Goal: Transaction & Acquisition: Purchase product/service

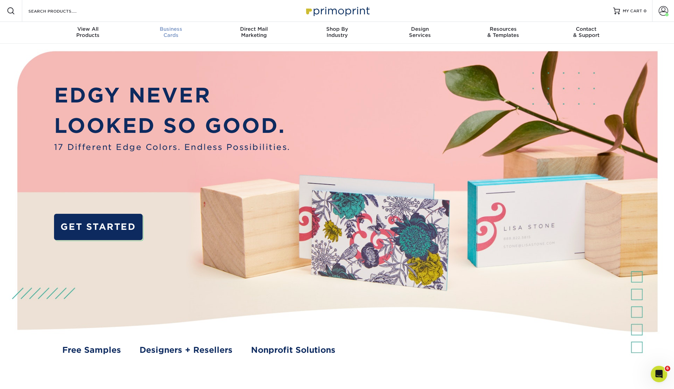
click at [174, 30] on span "Business" at bounding box center [170, 29] width 83 height 6
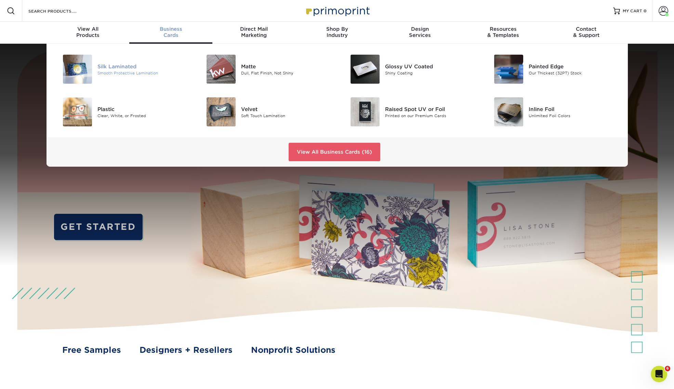
click at [118, 65] on div "Silk Laminated" at bounding box center [142, 67] width 91 height 8
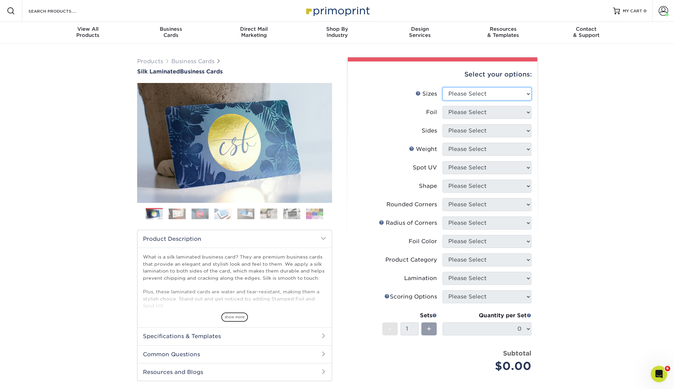
click at [494, 93] on select "Please Select 1.5" x 3.5" - Mini 1.75" x 3.5" - Mini 2" x 2" - Square 2" x 3" -…" at bounding box center [486, 93] width 89 height 13
select select "2.00x3.50"
click at [442, 87] on select "Please Select 1.5" x 3.5" - Mini 1.75" x 3.5" - Mini 2" x 2" - Square 2" x 3" -…" at bounding box center [486, 93] width 89 height 13
click at [492, 109] on select "Please Select Yes No" at bounding box center [486, 112] width 89 height 13
select select "0"
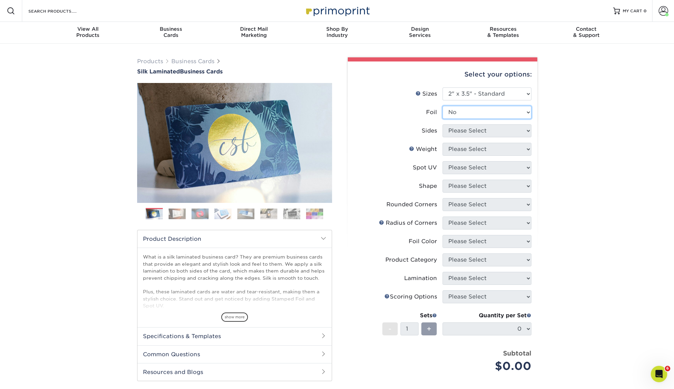
click at [442, 106] on select "Please Select Yes No" at bounding box center [486, 112] width 89 height 13
click at [489, 135] on select "Please Select Print Both Sides Print Front Only" at bounding box center [486, 130] width 89 height 13
select select "13abbda7-1d64-4f25-8bb2-c179b224825d"
click at [442, 124] on select "Please Select Print Both Sides Print Front Only" at bounding box center [486, 130] width 89 height 13
click at [489, 150] on select "Please Select 16PT" at bounding box center [486, 149] width 89 height 13
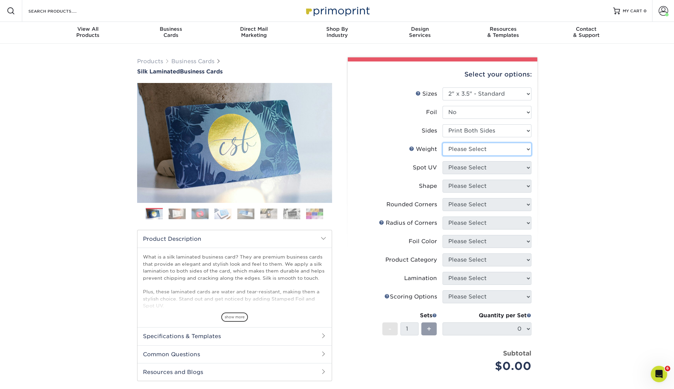
select select "16PT"
click at [442, 143] on select "Please Select 16PT" at bounding box center [486, 149] width 89 height 13
click at [486, 167] on select "Please Select No Spot UV Front and Back (Both Sides) Front Only Back Only" at bounding box center [486, 167] width 89 height 13
select select "0"
click at [442, 161] on select "Please Select No Spot UV Front and Back (Both Sides) Front Only Back Only" at bounding box center [486, 167] width 89 height 13
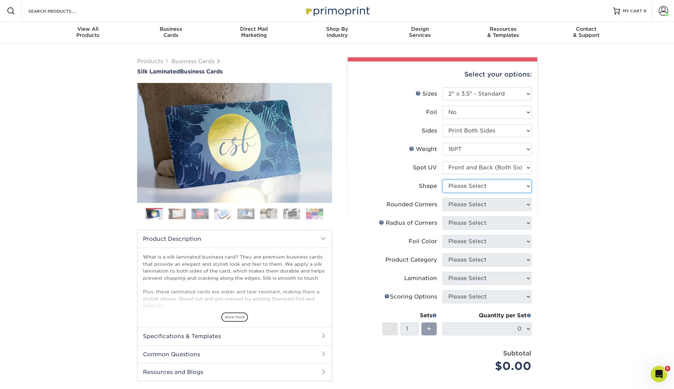
drag, startPoint x: 486, startPoint y: 188, endPoint x: 486, endPoint y: 192, distance: 3.8
click at [486, 188] on select "Please Select Standard" at bounding box center [486, 186] width 89 height 13
select select "standard"
click at [442, 180] on select "Please Select Standard" at bounding box center [486, 186] width 89 height 13
click at [485, 204] on select "Please Select Yes - Round 2 Corners Yes - Round 4 Corners No" at bounding box center [486, 204] width 89 height 13
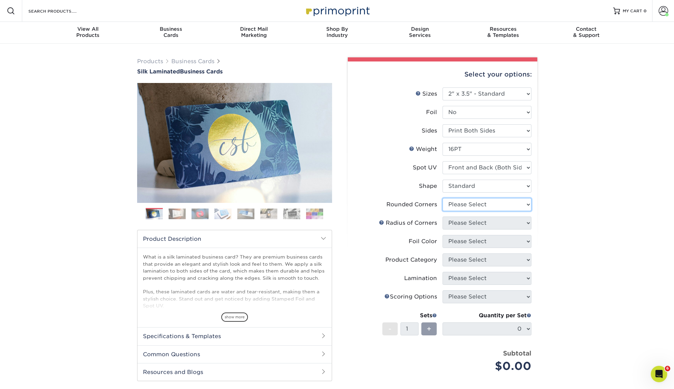
select select "0"
click at [442, 198] on select "Please Select Yes - Round 2 Corners Yes - Round 4 Corners No" at bounding box center [486, 204] width 89 height 13
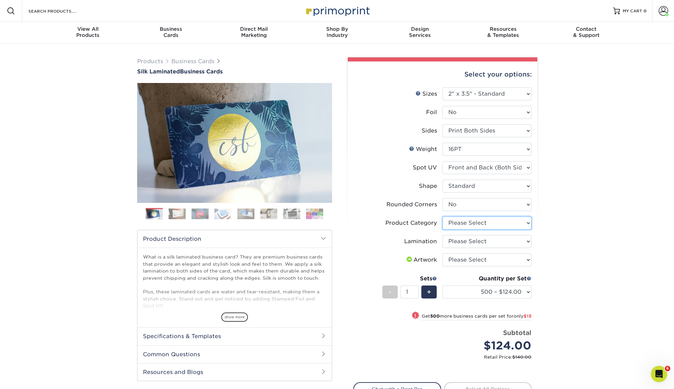
click at [496, 226] on select "Please Select Business Cards" at bounding box center [486, 223] width 89 height 13
select select "3b5148f1-0588-4f88-a218-97bcfdce65c1"
click at [442, 217] on select "Please Select Business Cards" at bounding box center [486, 223] width 89 height 13
click at [491, 245] on select "Please Select Silk" at bounding box center [486, 241] width 89 height 13
select select "ccacb42f-45f7-42d3-bbd3-7c8421cf37f0"
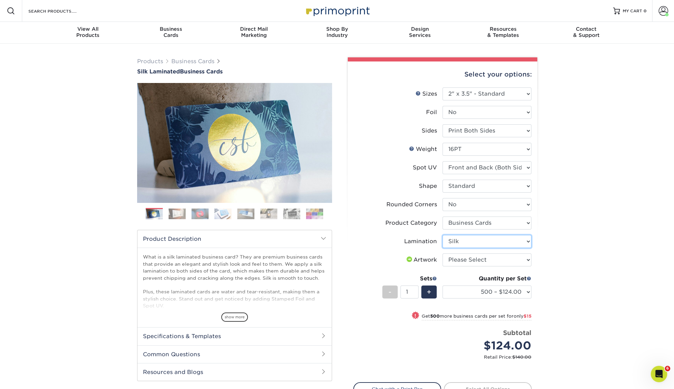
click at [442, 235] on select "Please Select Silk" at bounding box center [486, 241] width 89 height 13
click at [489, 259] on select "Please Select I will upload files I need a design - $100" at bounding box center [486, 260] width 89 height 13
select select "upload"
click at [442, 254] on select "Please Select I will upload files I need a design - $100" at bounding box center [486, 260] width 89 height 13
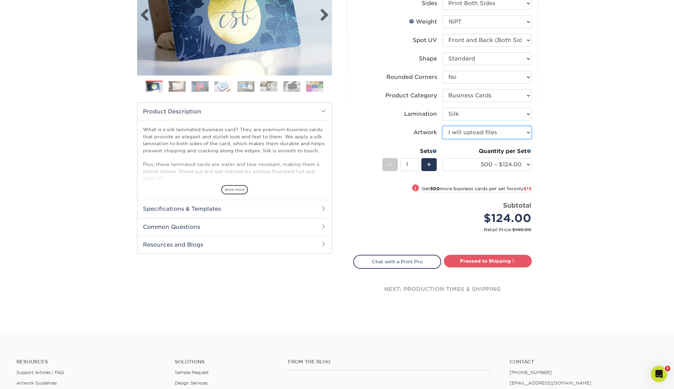
scroll to position [128, 0]
drag, startPoint x: 495, startPoint y: 261, endPoint x: 499, endPoint y: 260, distance: 4.0
click at [495, 261] on link "Proceed to Shipping" at bounding box center [488, 260] width 88 height 12
type input "Set 1"
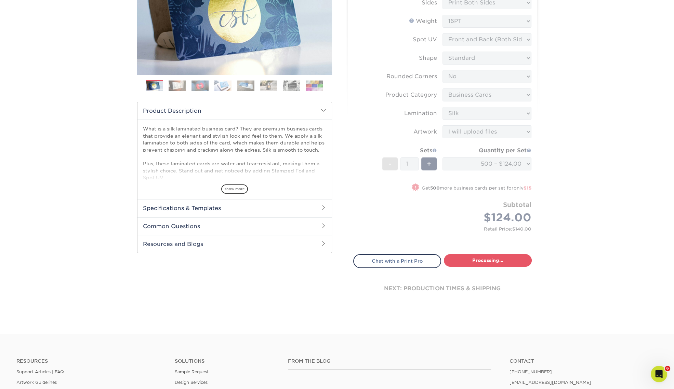
select select "a02e7c76-bdf4-4cc9-8b1d-1aa03151ab1e"
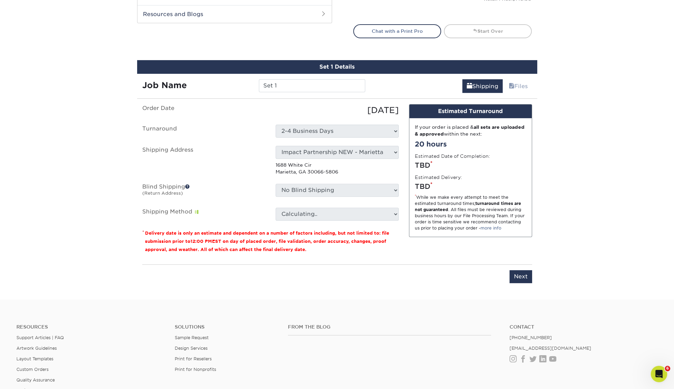
scroll to position [401, 0]
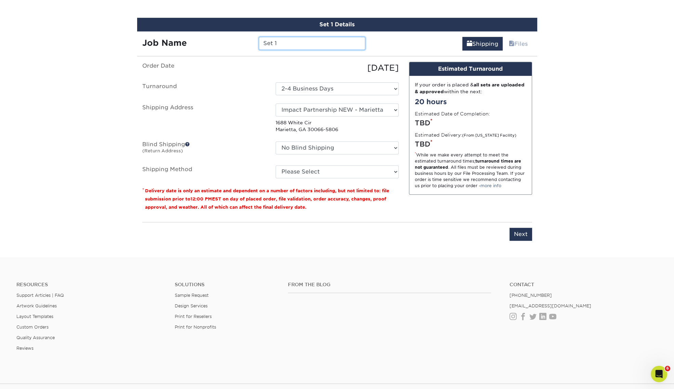
click at [305, 42] on input "Set 1" at bounding box center [312, 43] width 106 height 13
paste input "CohenA_BC_DovidioA_s02_TW"
type input "CohenA_BC_DovidioA_s02_TW"
click at [333, 108] on select "Select One Andrew Hansen - Palm Spring, Suite 3 John McNamara - 7350 W. College…" at bounding box center [336, 110] width 123 height 13
select select "252274"
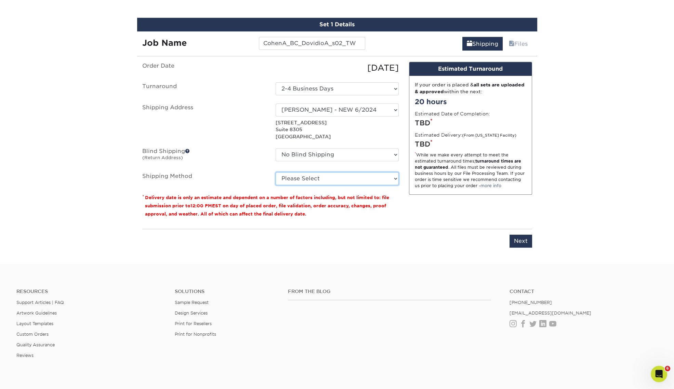
click at [302, 177] on select "Please Select Ground Shipping (+$8.96) 3 Day Shipping Service (+$15.34) 2 Day A…" at bounding box center [336, 178] width 123 height 13
select select "03"
click at [275, 172] on select "Please Select Ground Shipping (+$8.96) 3 Day Shipping Service (+$15.34) 2 Day A…" at bounding box center [336, 178] width 123 height 13
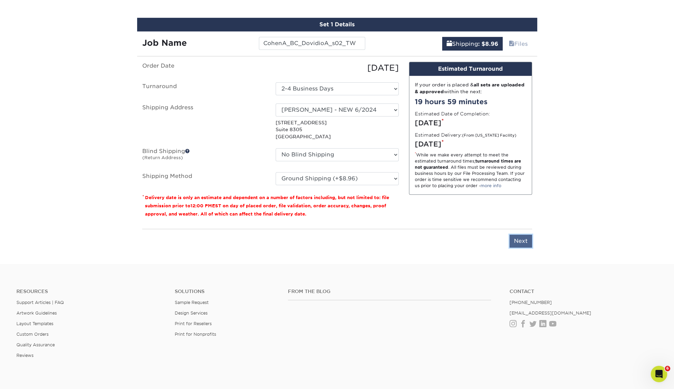
click at [520, 240] on input "Next" at bounding box center [520, 241] width 23 height 13
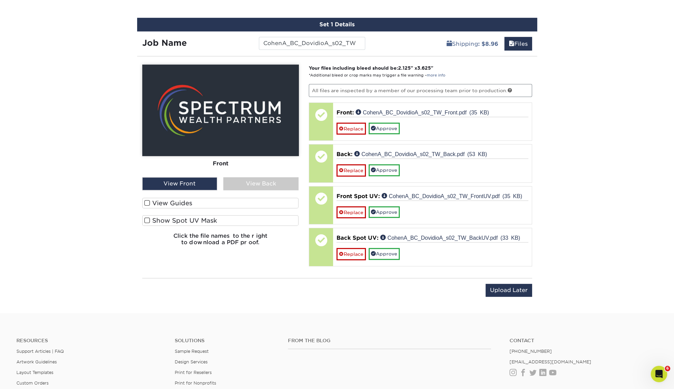
click at [261, 184] on div "View Back" at bounding box center [260, 183] width 75 height 13
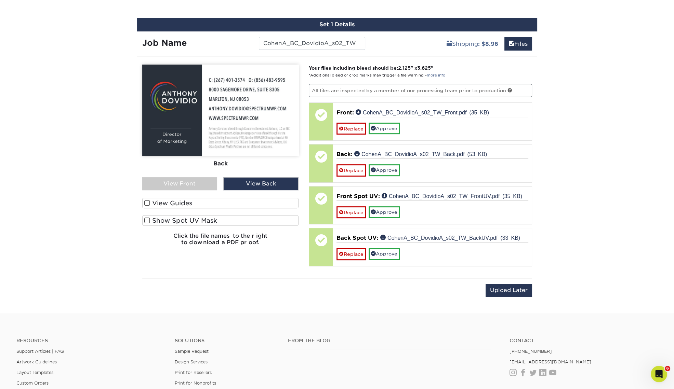
click at [205, 185] on div "View Front" at bounding box center [179, 183] width 75 height 13
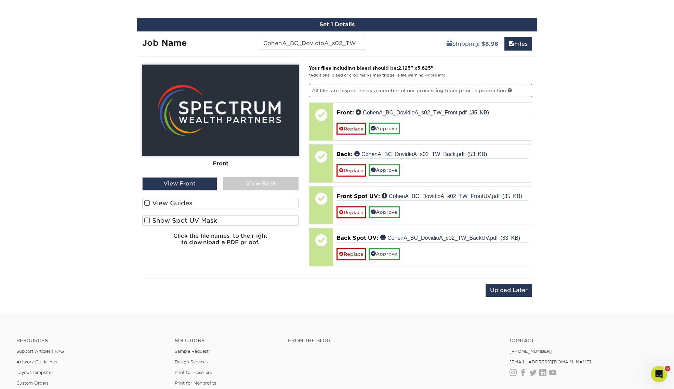
click at [190, 219] on label "Show Spot UV Mask" at bounding box center [220, 220] width 157 height 11
click at [0, 0] on input "Show Spot UV Mask" at bounding box center [0, 0] width 0 height 0
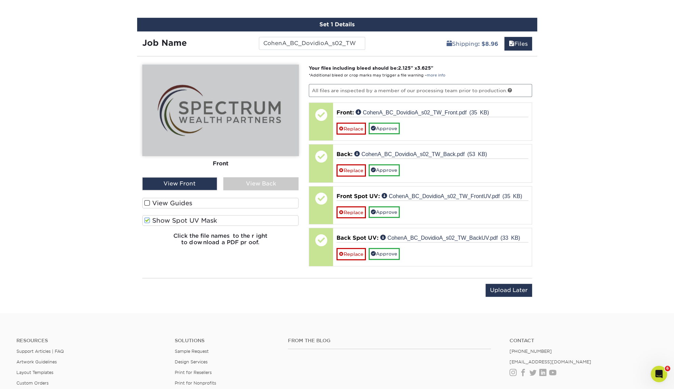
click at [254, 185] on div "View Back" at bounding box center [260, 183] width 75 height 13
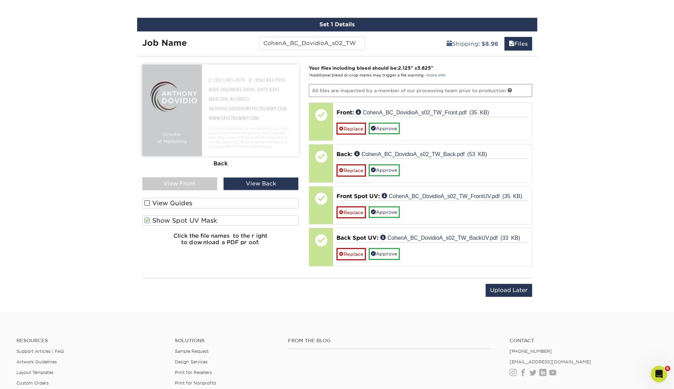
click at [254, 185] on div "View Back" at bounding box center [260, 183] width 75 height 13
click at [182, 203] on label "View Guides" at bounding box center [220, 203] width 157 height 11
click at [0, 0] on input "View Guides" at bounding box center [0, 0] width 0 height 0
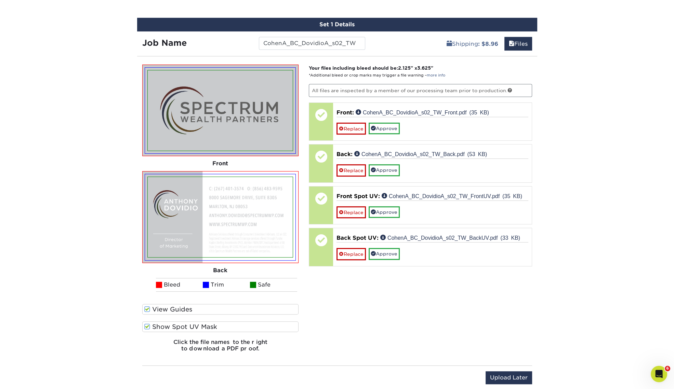
click at [189, 325] on label "Show Spot UV Mask" at bounding box center [220, 327] width 157 height 11
click at [0, 0] on input "Show Spot UV Mask" at bounding box center [0, 0] width 0 height 0
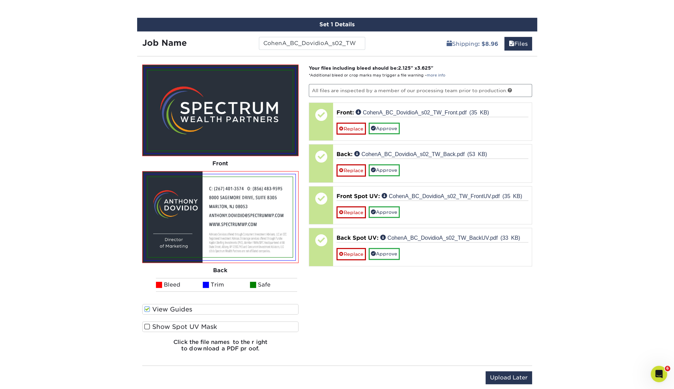
click at [189, 325] on label "Show Spot UV Mask" at bounding box center [220, 327] width 157 height 11
click at [0, 0] on input "Show Spot UV Mask" at bounding box center [0, 0] width 0 height 0
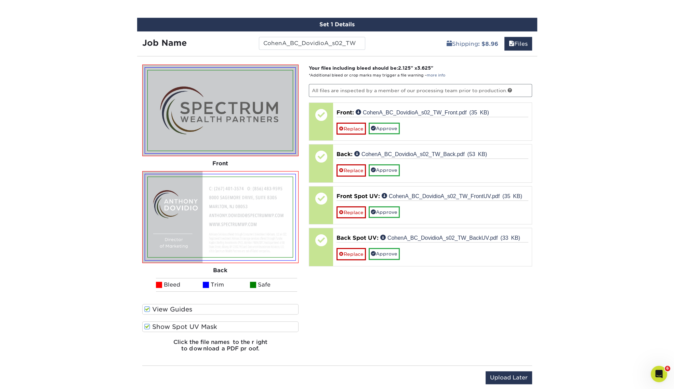
click at [189, 325] on label "Show Spot UV Mask" at bounding box center [220, 327] width 157 height 11
click at [0, 0] on input "Show Spot UV Mask" at bounding box center [0, 0] width 0 height 0
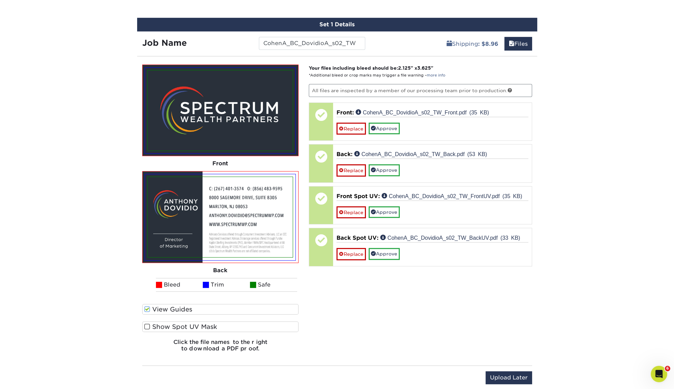
click at [189, 325] on label "Show Spot UV Mask" at bounding box center [220, 327] width 157 height 11
click at [0, 0] on input "Show Spot UV Mask" at bounding box center [0, 0] width 0 height 0
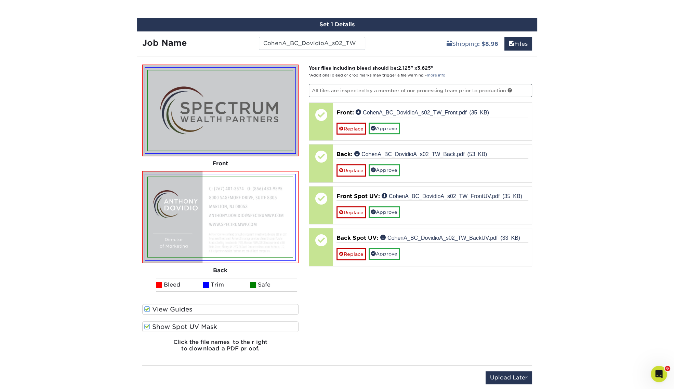
click at [189, 325] on label "Show Spot UV Mask" at bounding box center [220, 327] width 157 height 11
click at [0, 0] on input "Show Spot UV Mask" at bounding box center [0, 0] width 0 height 0
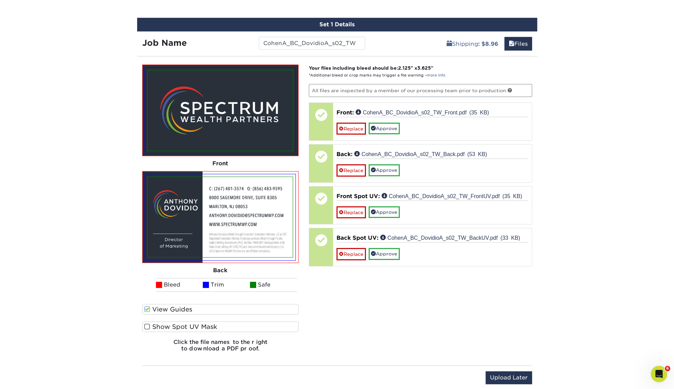
click at [189, 325] on label "Show Spot UV Mask" at bounding box center [220, 327] width 157 height 11
click at [0, 0] on input "Show Spot UV Mask" at bounding box center [0, 0] width 0 height 0
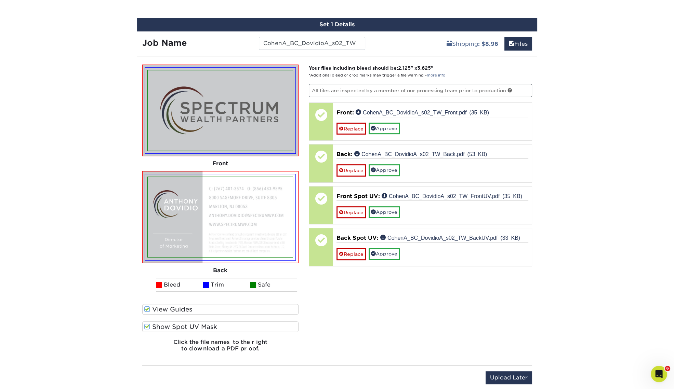
click at [189, 325] on label "Show Spot UV Mask" at bounding box center [220, 327] width 157 height 11
click at [0, 0] on input "Show Spot UV Mask" at bounding box center [0, 0] width 0 height 0
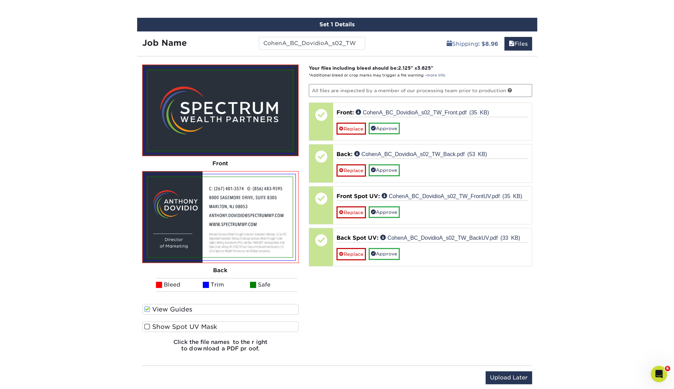
click at [189, 325] on label "Show Spot UV Mask" at bounding box center [220, 327] width 157 height 11
click at [0, 0] on input "Show Spot UV Mask" at bounding box center [0, 0] width 0 height 0
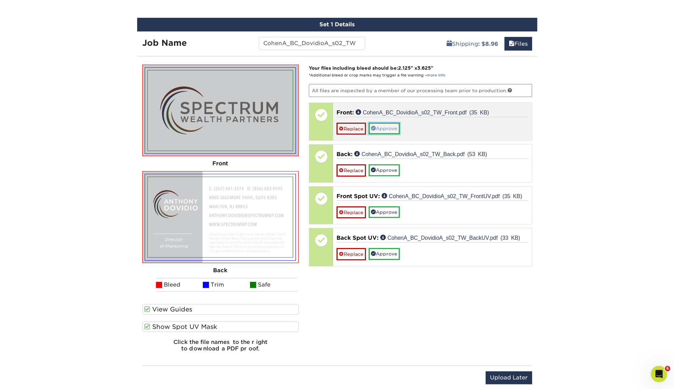
click at [395, 129] on link "Approve" at bounding box center [383, 129] width 31 height 12
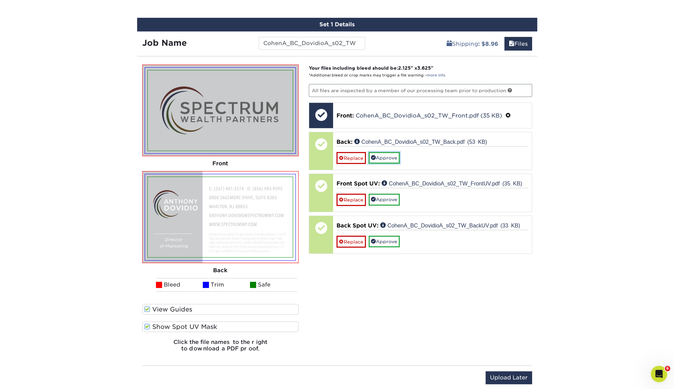
click at [386, 154] on link "Approve" at bounding box center [383, 158] width 31 height 12
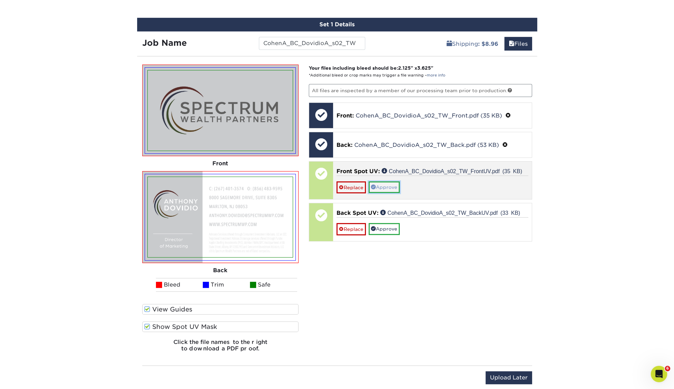
click at [381, 183] on link "Approve" at bounding box center [383, 187] width 31 height 12
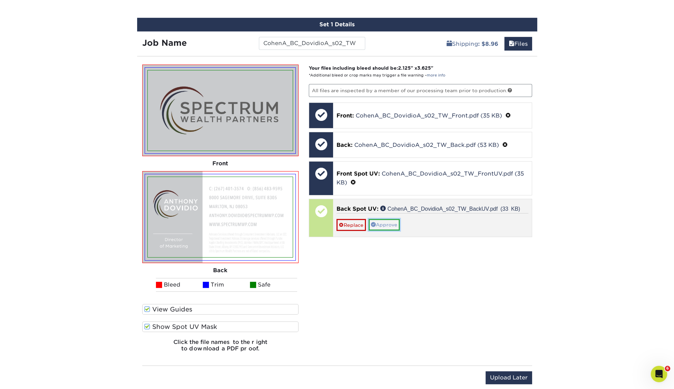
click at [386, 220] on link "Approve" at bounding box center [383, 225] width 31 height 12
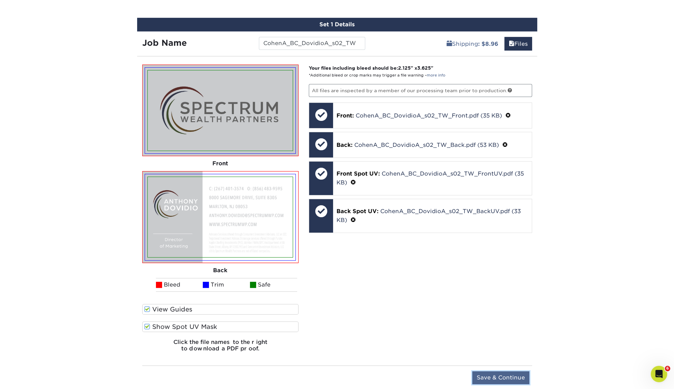
click at [497, 374] on input "Save & Continue" at bounding box center [500, 378] width 57 height 13
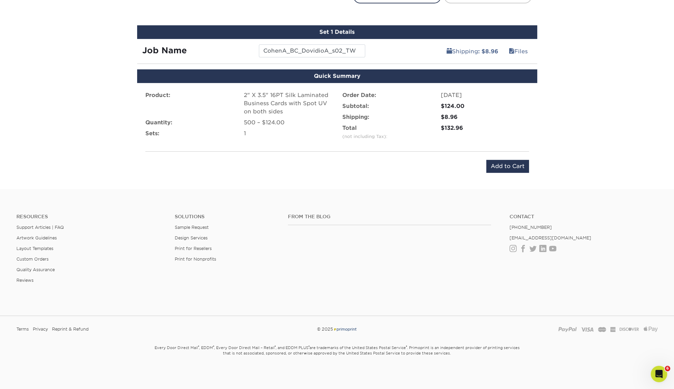
scroll to position [392, 0]
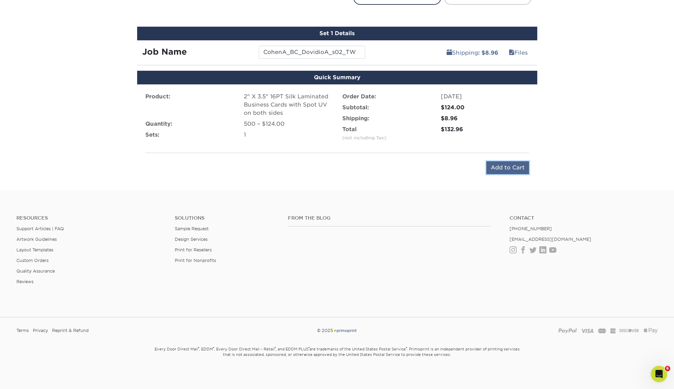
click at [508, 169] on input "Add to Cart" at bounding box center [507, 167] width 43 height 13
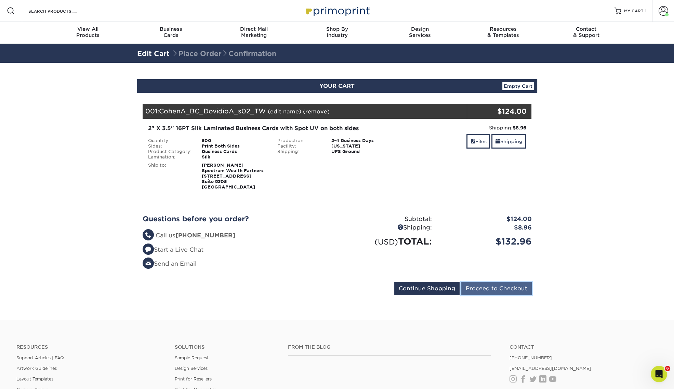
click at [498, 289] on input "Proceed to Checkout" at bounding box center [496, 288] width 70 height 13
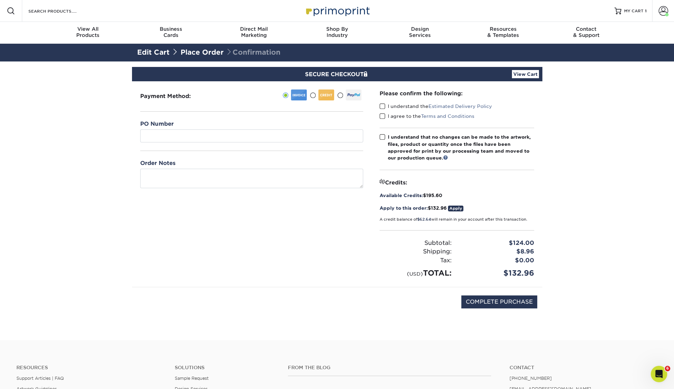
click at [197, 49] on link "Place Order" at bounding box center [201, 52] width 43 height 8
click at [213, 51] on link "Place Order" at bounding box center [201, 52] width 43 height 8
click at [625, 9] on span "MY CART" at bounding box center [633, 11] width 19 height 6
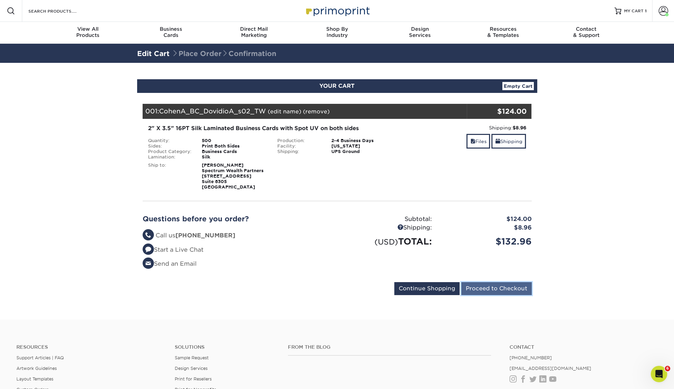
click at [508, 291] on input "Proceed to Checkout" at bounding box center [496, 288] width 70 height 13
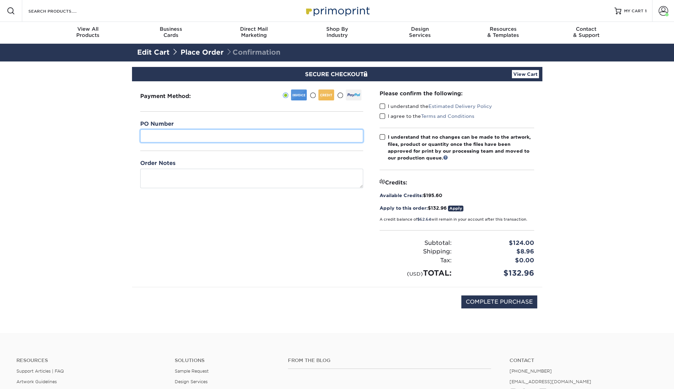
click at [277, 136] on input "text" at bounding box center [251, 136] width 223 height 13
paste input "CohenA_BC_DovidioA_s02_TW"
type input "CohenA_BC_DovidioA_s02_TW"
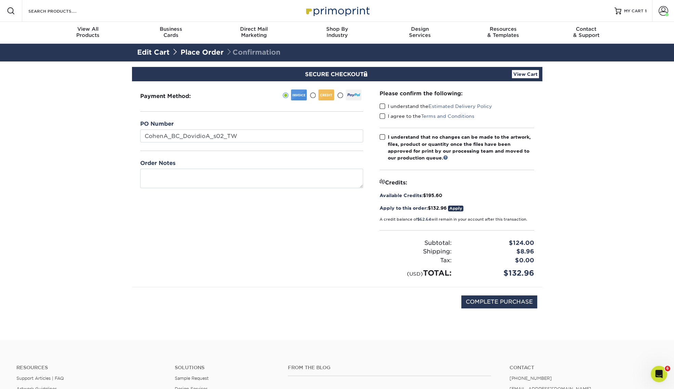
click at [96, 186] on section "SECURE CHECKOUT View Cart Payment Method: $" at bounding box center [337, 201] width 674 height 279
click at [491, 301] on input "COMPLETE PURCHASE" at bounding box center [499, 302] width 76 height 13
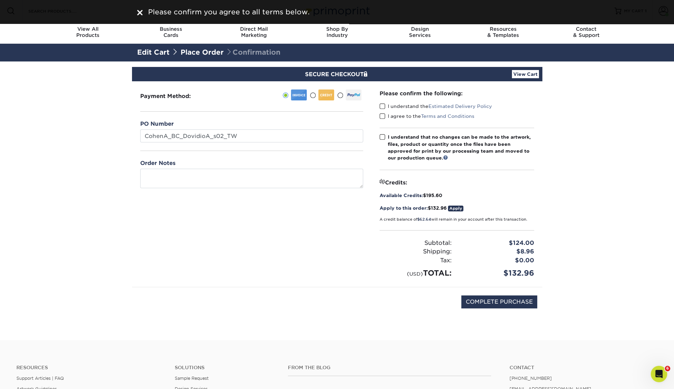
click at [384, 105] on span at bounding box center [382, 106] width 6 height 6
click at [0, 0] on input "I understand the Estimated Delivery Policy" at bounding box center [0, 0] width 0 height 0
click at [381, 117] on span at bounding box center [382, 116] width 6 height 6
click at [0, 0] on input "I agree to the Terms and Conditions" at bounding box center [0, 0] width 0 height 0
click at [381, 137] on span at bounding box center [382, 137] width 6 height 6
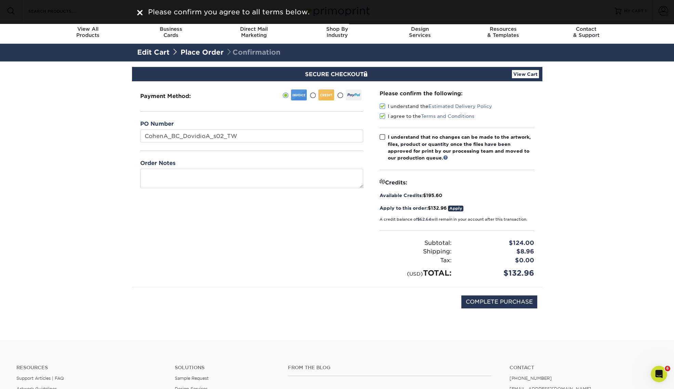
click at [0, 0] on input "I understand that no changes can be made to the artwork, files, product or quan…" at bounding box center [0, 0] width 0 height 0
click at [502, 301] on input "COMPLETE PURCHASE" at bounding box center [499, 302] width 76 height 13
type input "PROCESSING, PLEASE WAIT..."
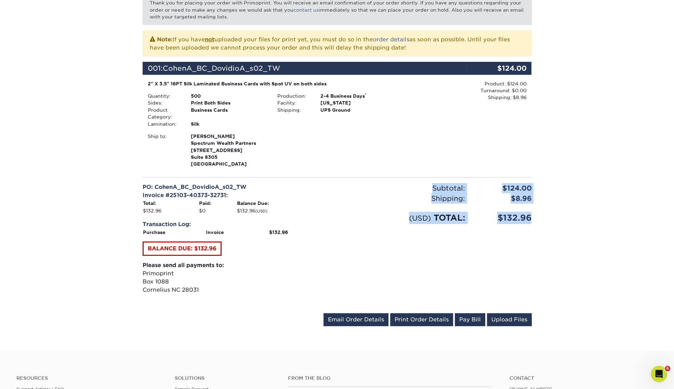
drag, startPoint x: 530, startPoint y: 218, endPoint x: 432, endPoint y: 186, distance: 103.1
click at [432, 186] on div "Subtotal: $124.00 Shipping: $8.96 Discounts: - $0.00 (USD) TOTAL: $132.96" at bounding box center [437, 245] width 200 height 125
copy div "Subtotal: $124.00 Shipping: $8.96 Discounts: - $0.00 (USD) TOTAL: $132.96"
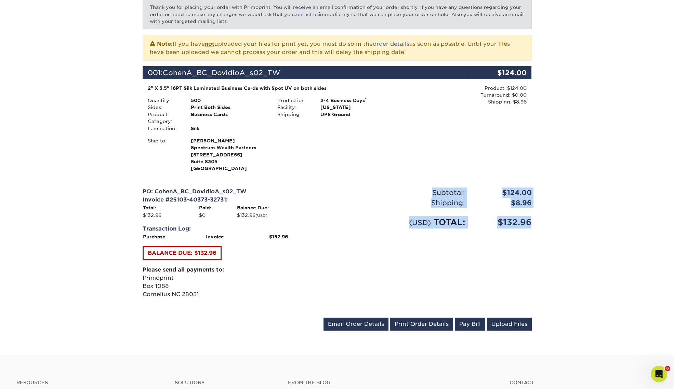
scroll to position [85, 0]
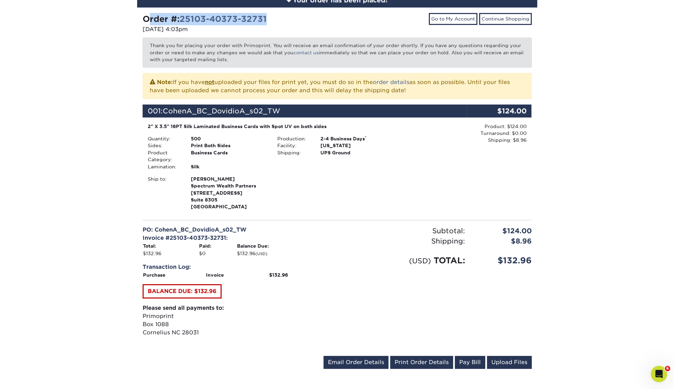
drag, startPoint x: 274, startPoint y: 16, endPoint x: 133, endPoint y: 17, distance: 140.8
click at [133, 17] on div "Your order has been placed! Order #: 25103-40373-32731 [DATE] 4:03pm Go to My A…" at bounding box center [337, 184] width 410 height 417
copy strong "Order #: 25103-40373-32731"
drag, startPoint x: 145, startPoint y: 123, endPoint x: 226, endPoint y: 138, distance: 82.4
click at [226, 138] on div "2" X 3.5" 16PT Silk Laminated Business Cards with Spot UV on both sides Quantit…" at bounding box center [272, 166] width 259 height 87
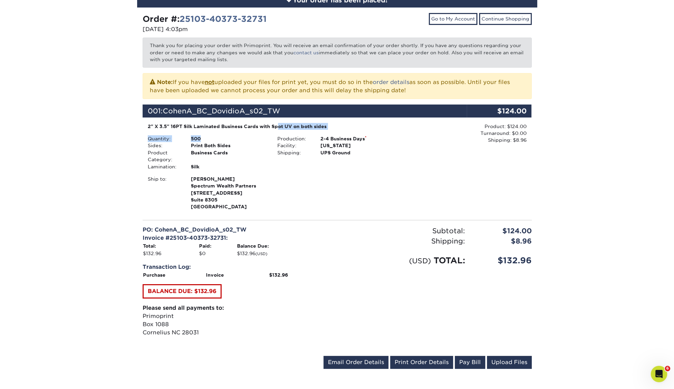
copy div "2" X 3.5" 16PT Silk Laminated Business Cards with Spot UV on both sides Quantit…"
